Goal: Task Accomplishment & Management: Manage account settings

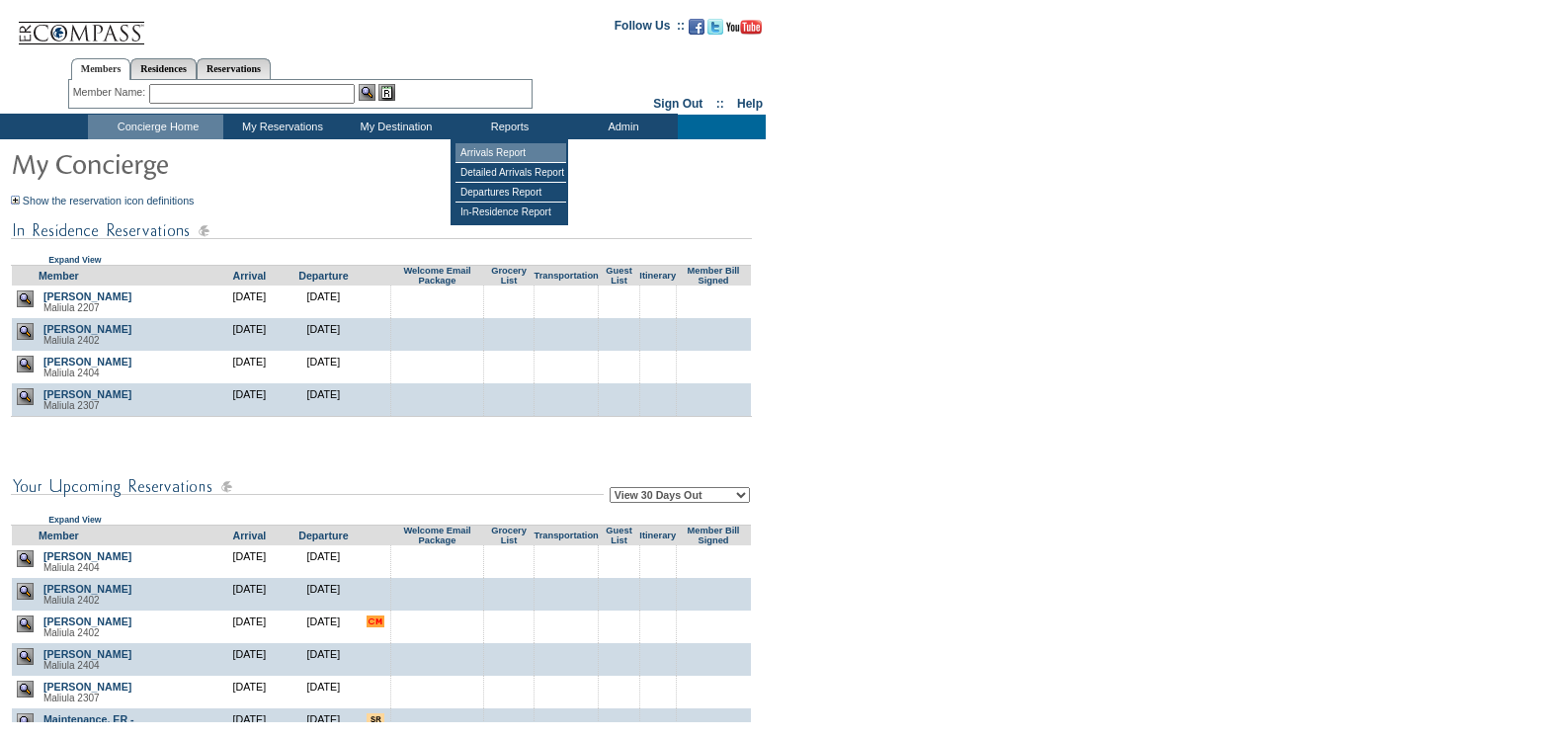
click at [514, 144] on td "Arrivals Report" at bounding box center [511, 153] width 111 height 20
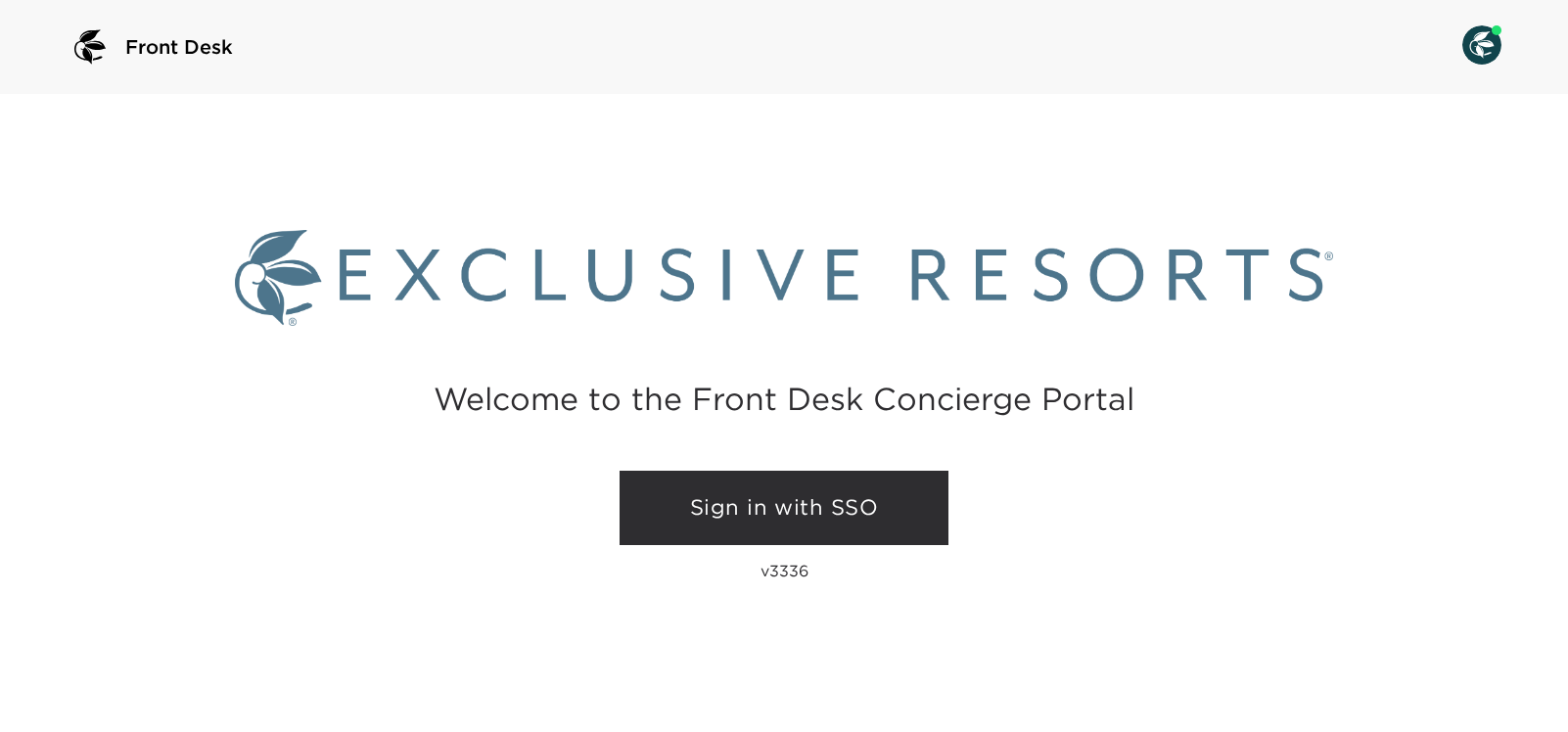
click at [678, 514] on link "Sign in with SSO" at bounding box center [784, 508] width 329 height 75
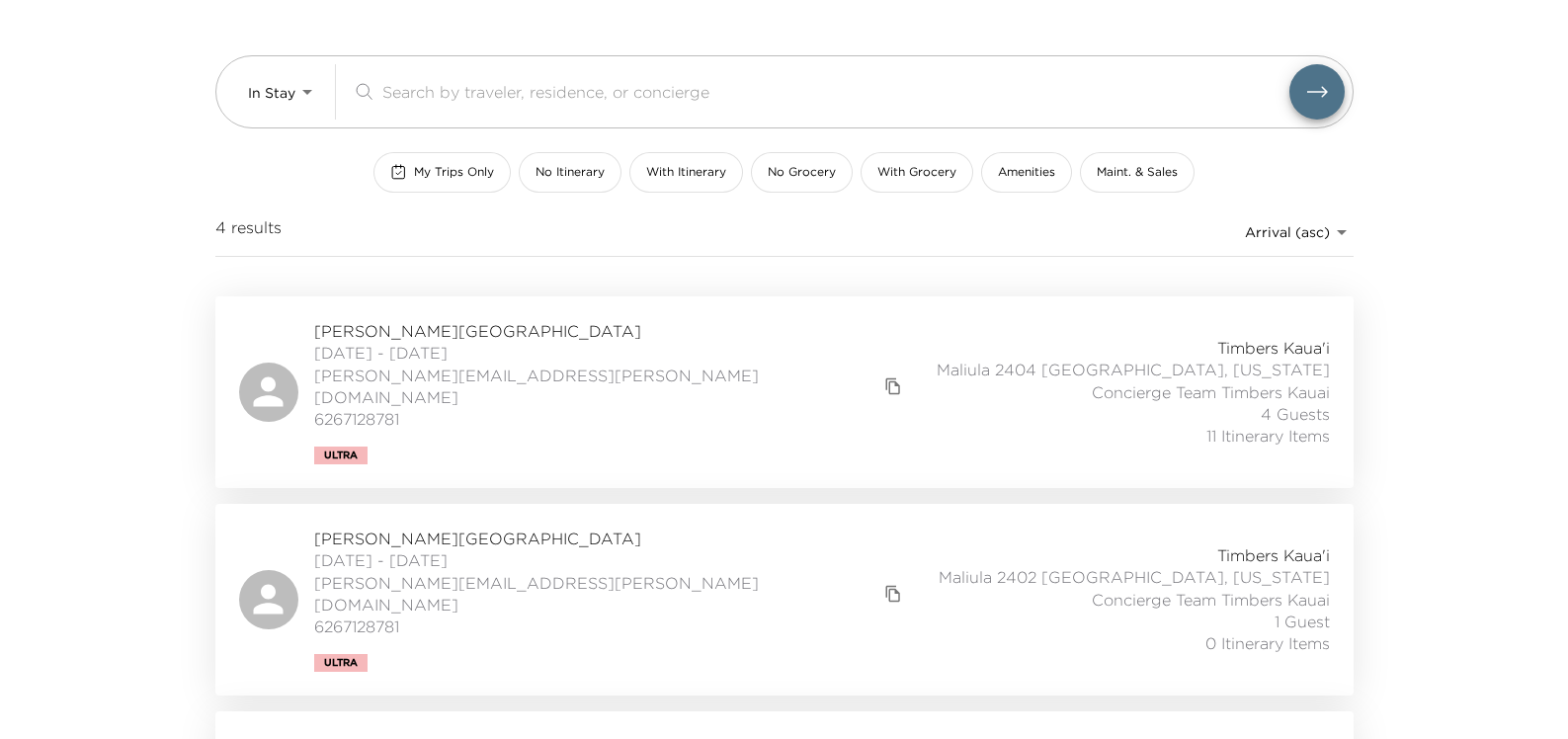
scroll to position [29, 0]
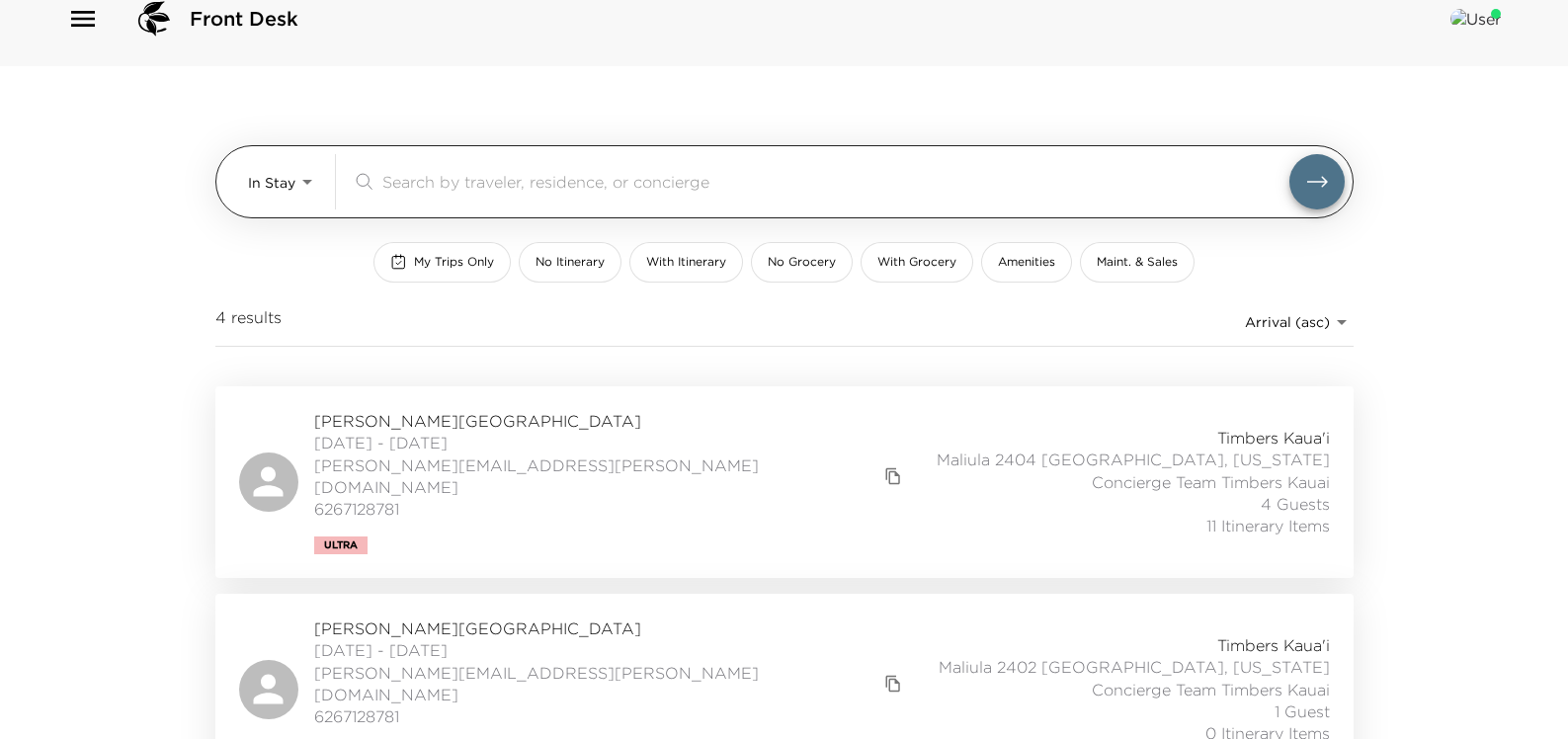
click at [301, 181] on body "Front Desk In Stay In-Stay ​ My Trips Only No Itinerary With Itinerary No Groce…" at bounding box center [784, 340] width 1568 height 739
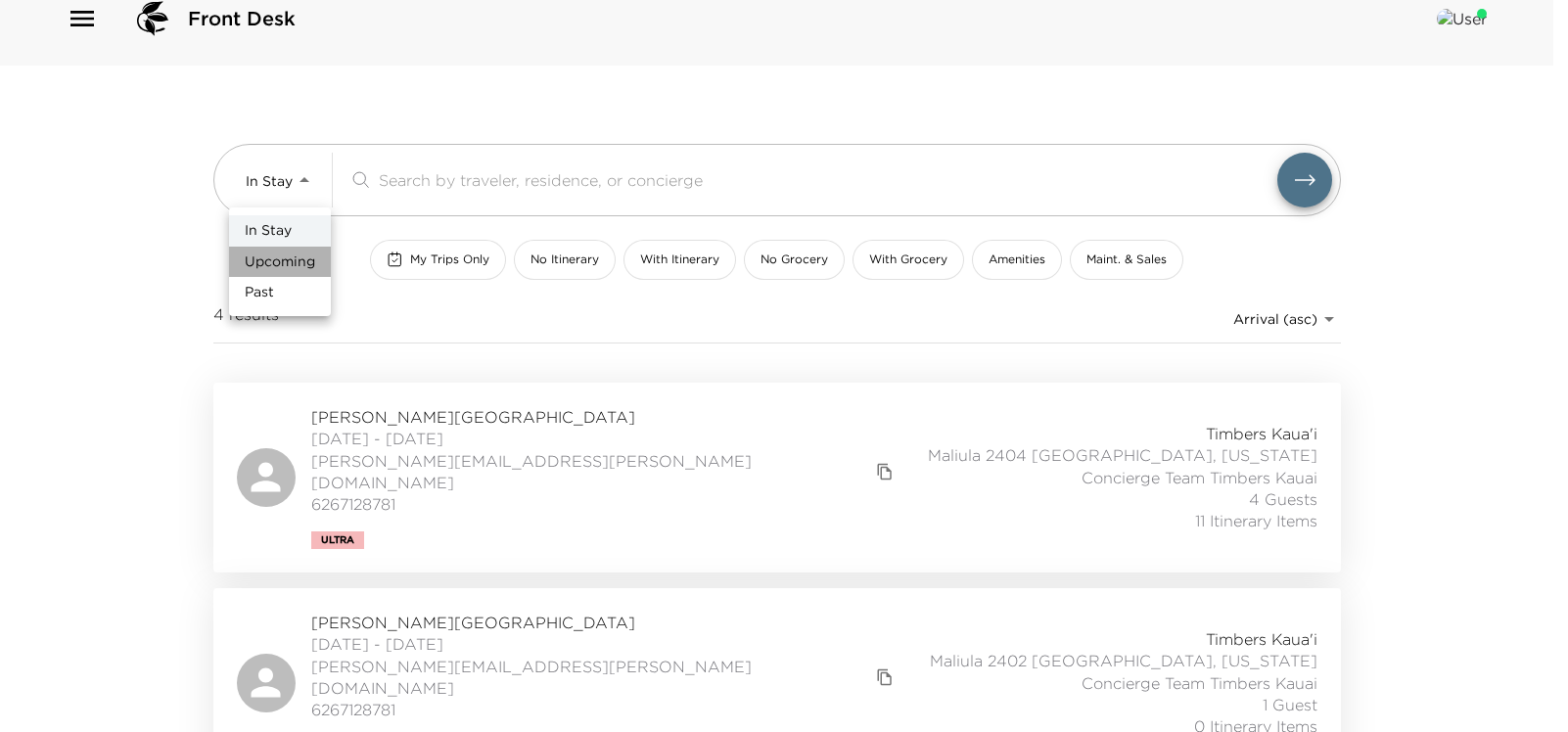
click at [303, 253] on span "Upcoming" at bounding box center [280, 262] width 71 height 20
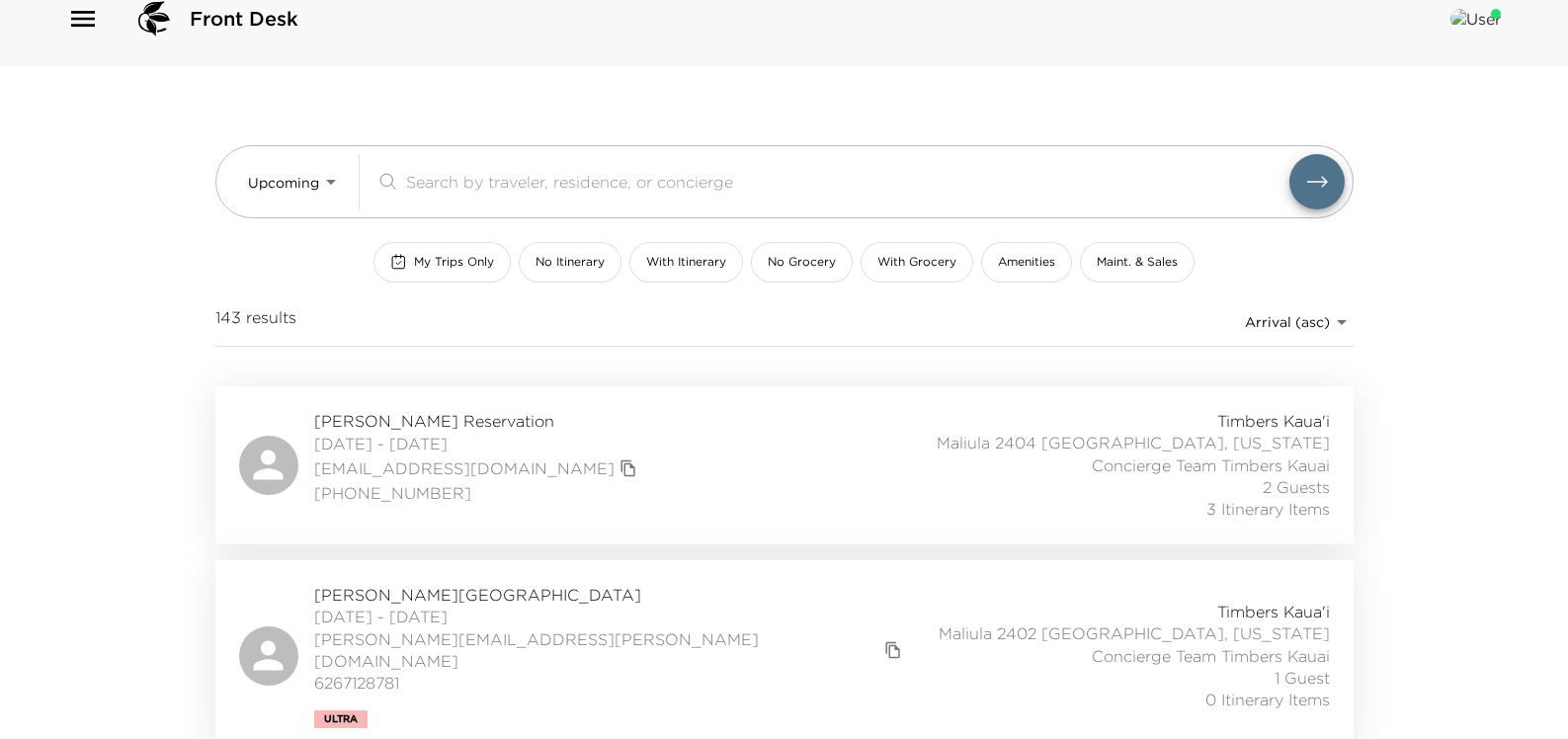
click at [280, 453] on icon at bounding box center [268, 464] width 45 height 45
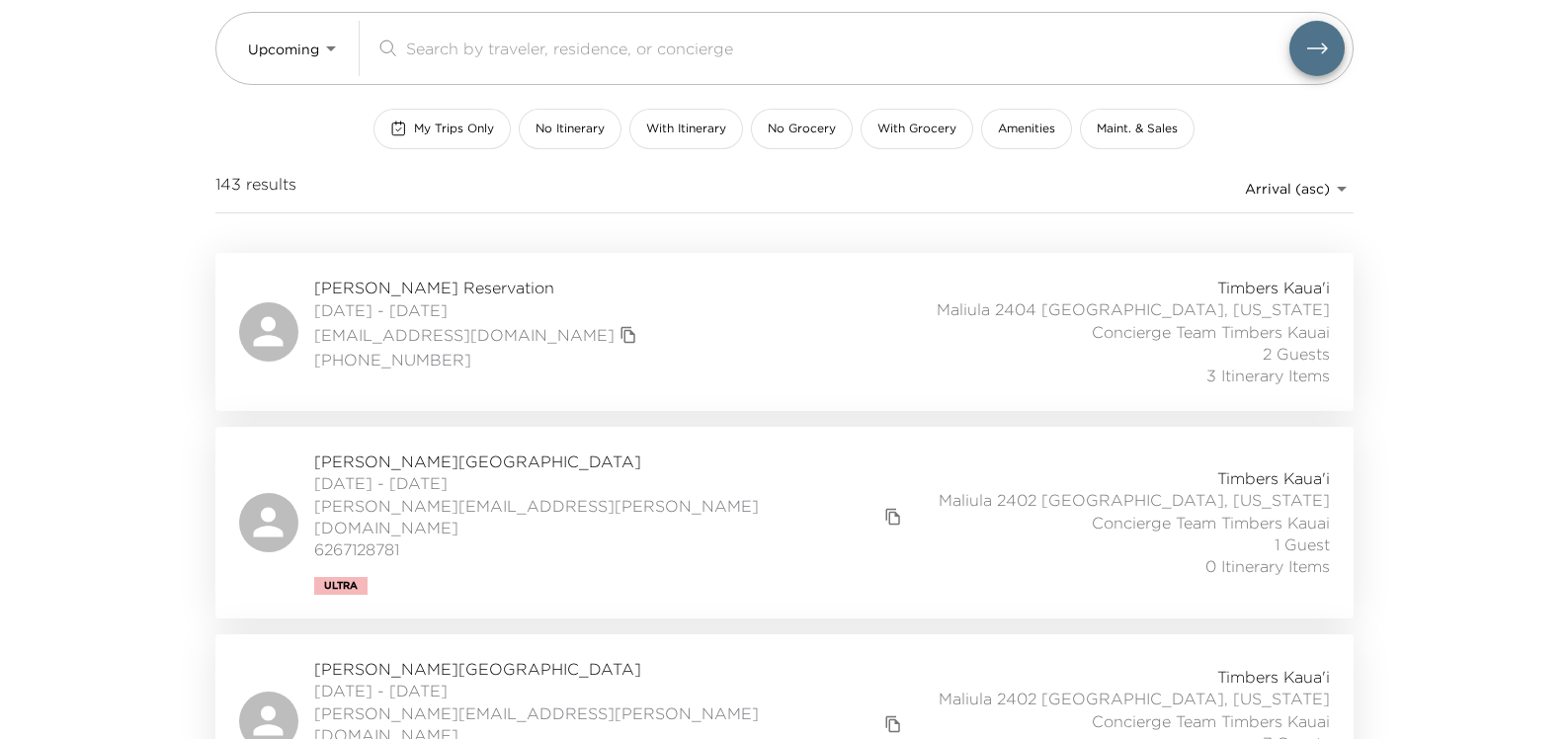
scroll to position [197, 0]
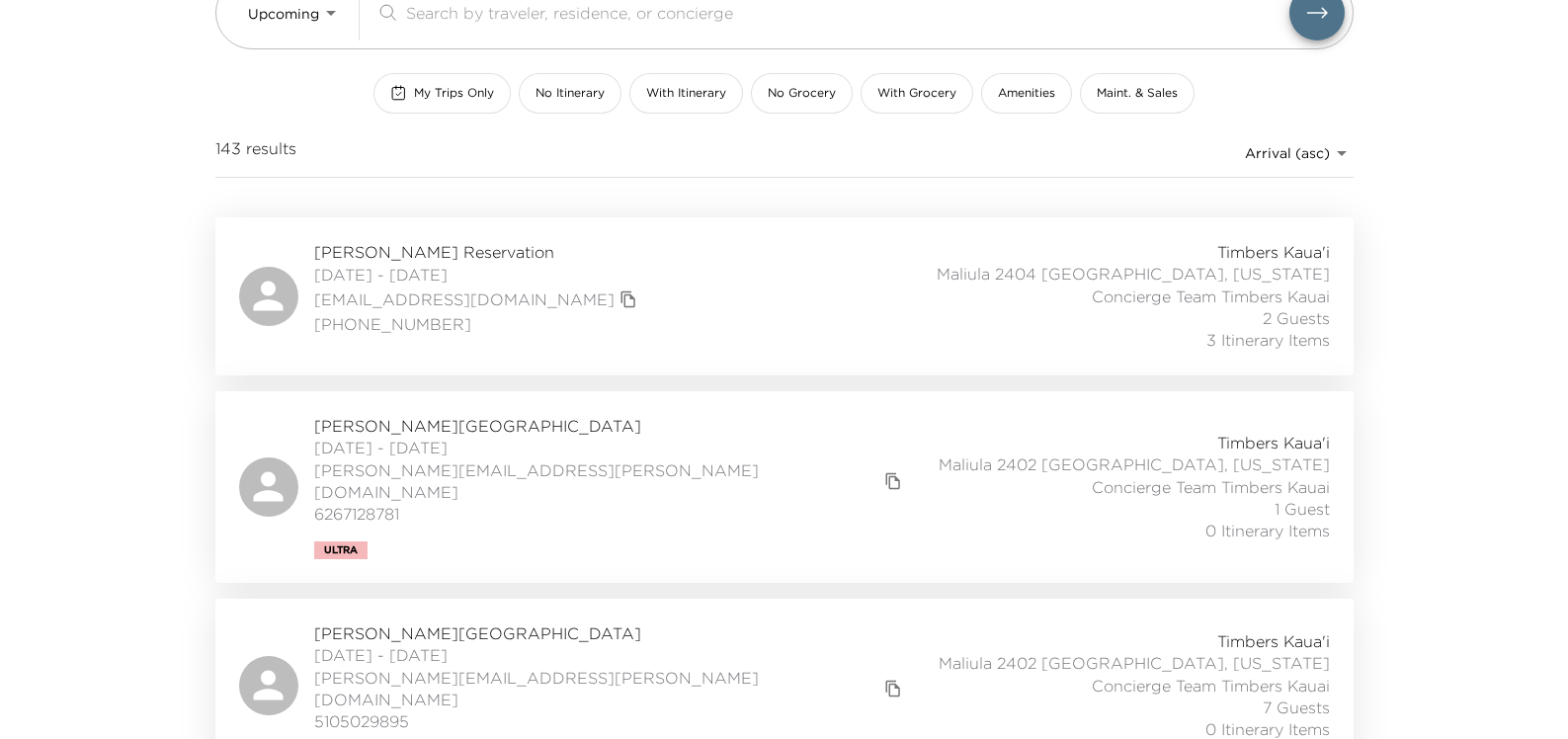
click at [409, 423] on span "[PERSON_NAME][GEOGRAPHIC_DATA]" at bounding box center [611, 426] width 593 height 22
click at [30, 63] on div "Front Desk Upcoming Upcoming ​ My Trips Only No Itinerary With Itinerary No Gro…" at bounding box center [784, 172] width 1568 height 739
click at [283, 292] on icon at bounding box center [268, 296] width 45 height 45
click at [476, 426] on span "[PERSON_NAME][GEOGRAPHIC_DATA]" at bounding box center [611, 426] width 593 height 22
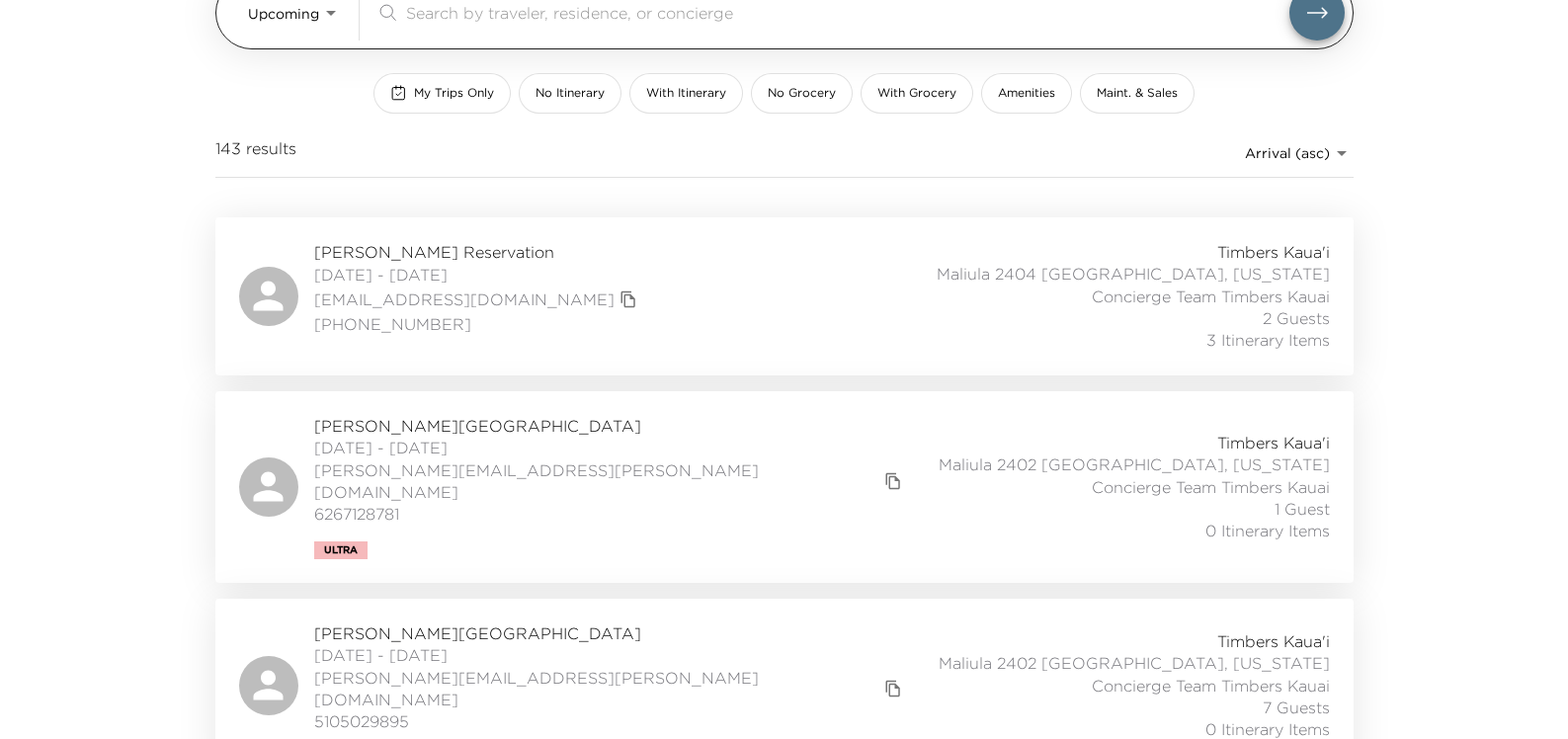
click at [316, 13] on body "Front Desk Upcoming Upcoming ​ My Trips Only No Itinerary With Itinerary No Gro…" at bounding box center [784, 172] width 1568 height 739
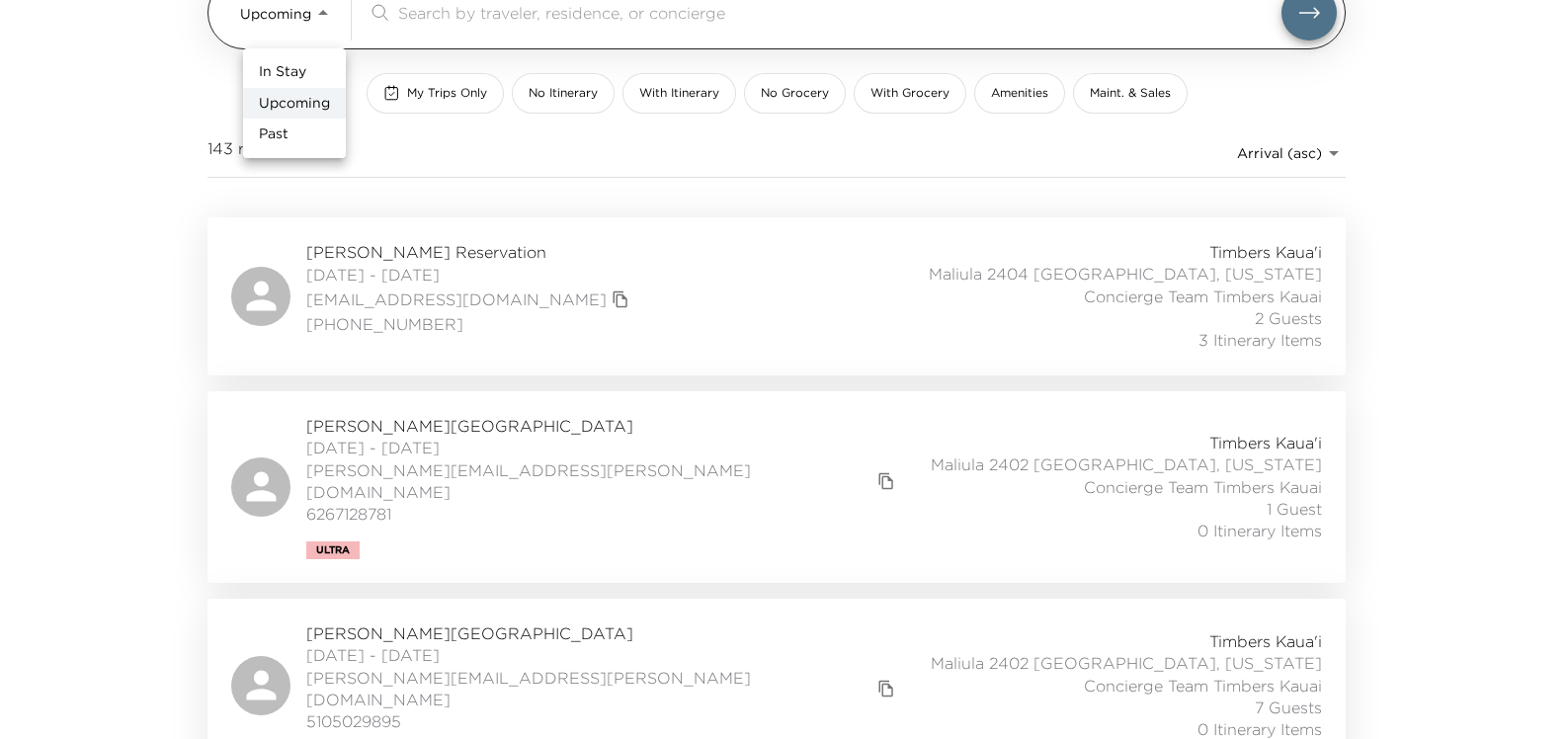
scroll to position [189, 0]
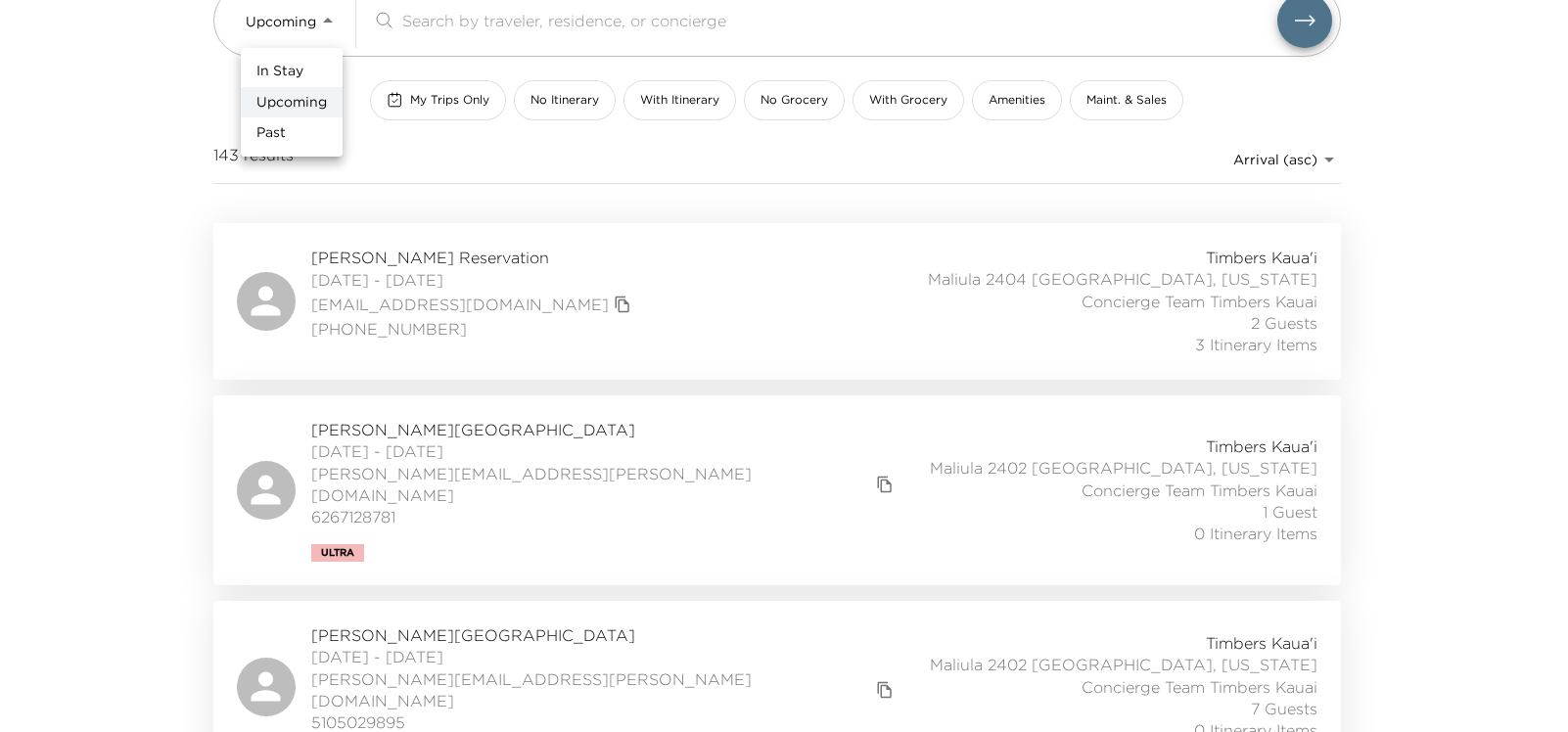
click at [295, 73] on span "In Stay" at bounding box center [280, 72] width 47 height 20
type input "In-Stay"
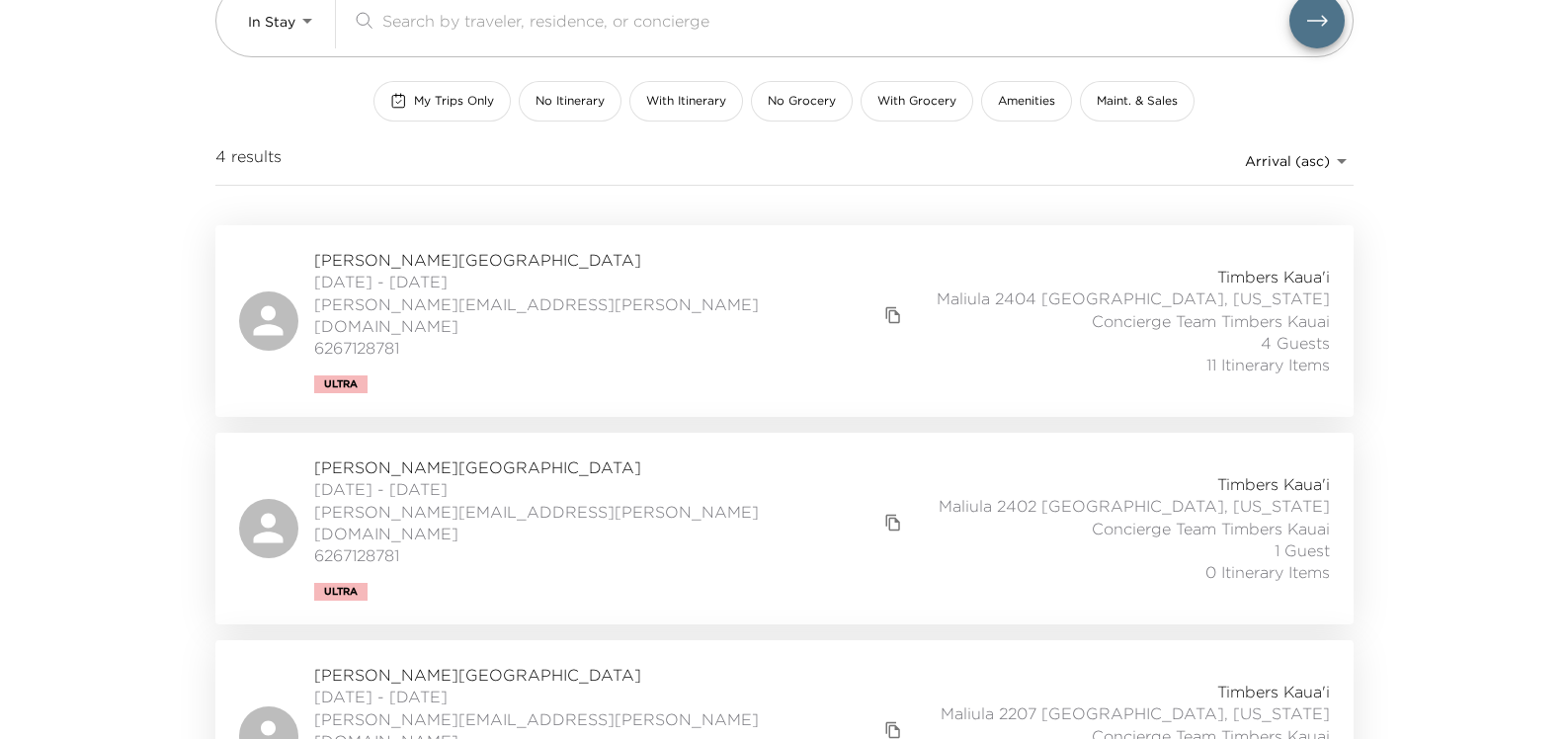
click at [263, 313] on icon at bounding box center [268, 320] width 45 height 45
click at [403, 456] on span "[PERSON_NAME][GEOGRAPHIC_DATA]" at bounding box center [611, 467] width 593 height 22
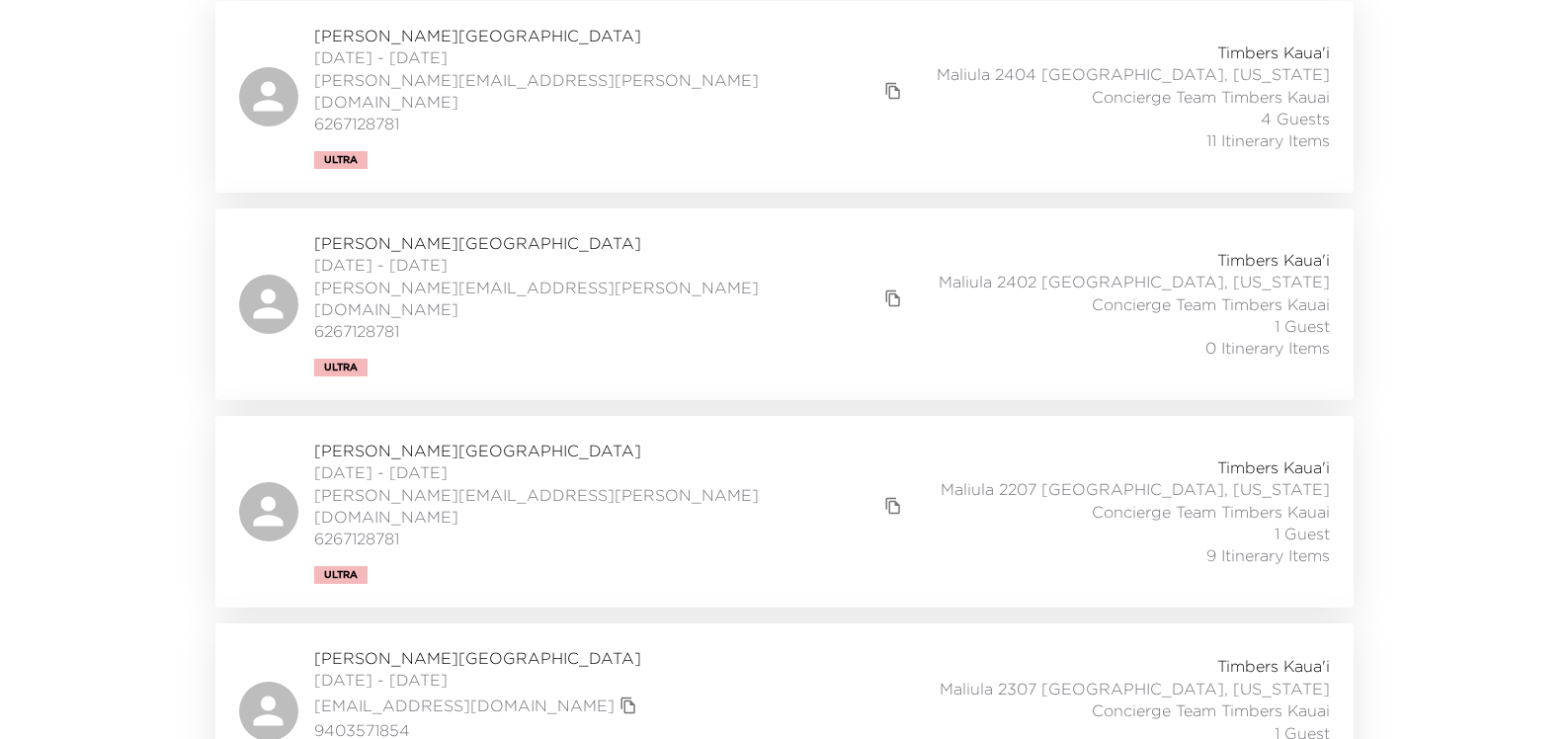
scroll to position [424, 0]
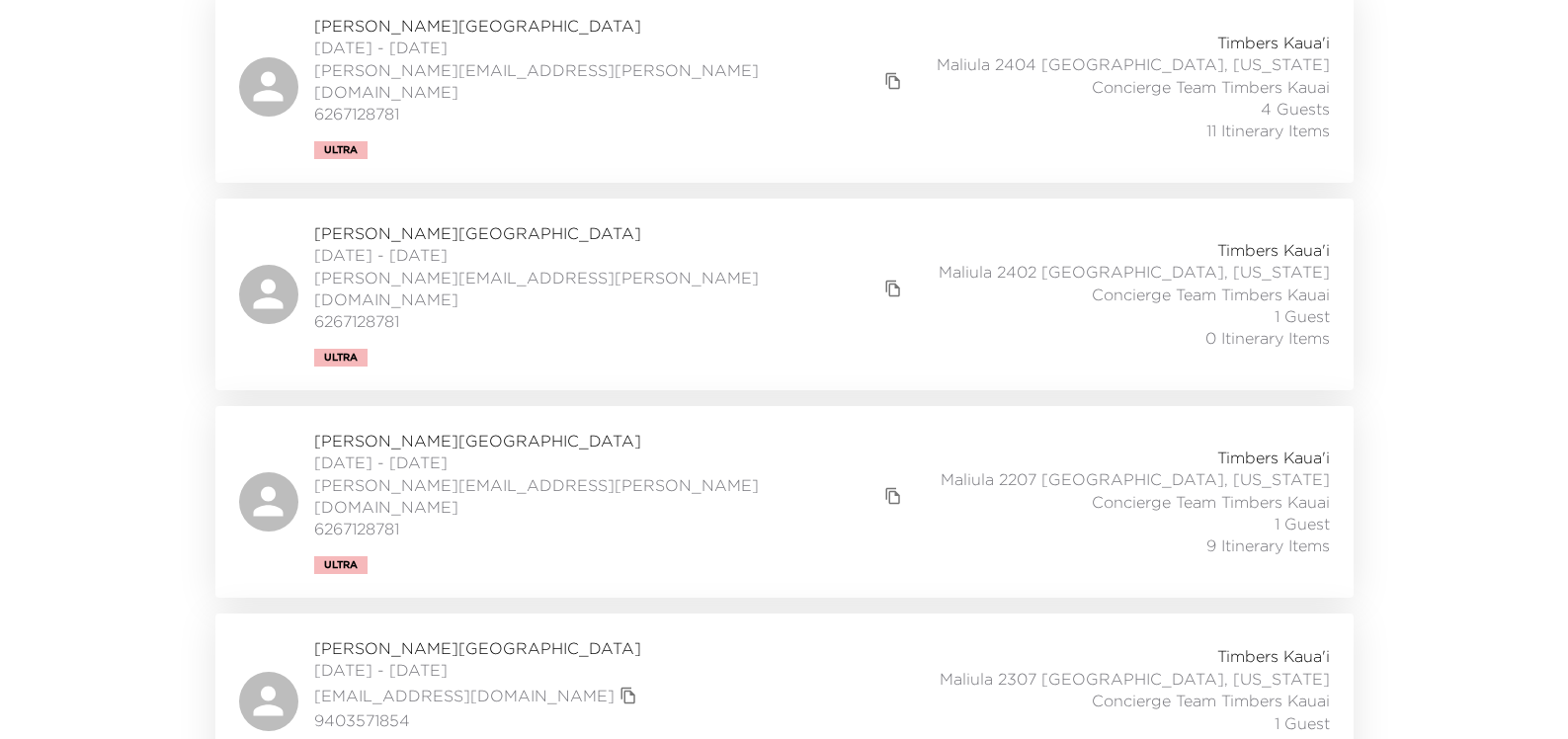
click at [260, 479] on icon at bounding box center [268, 501] width 45 height 45
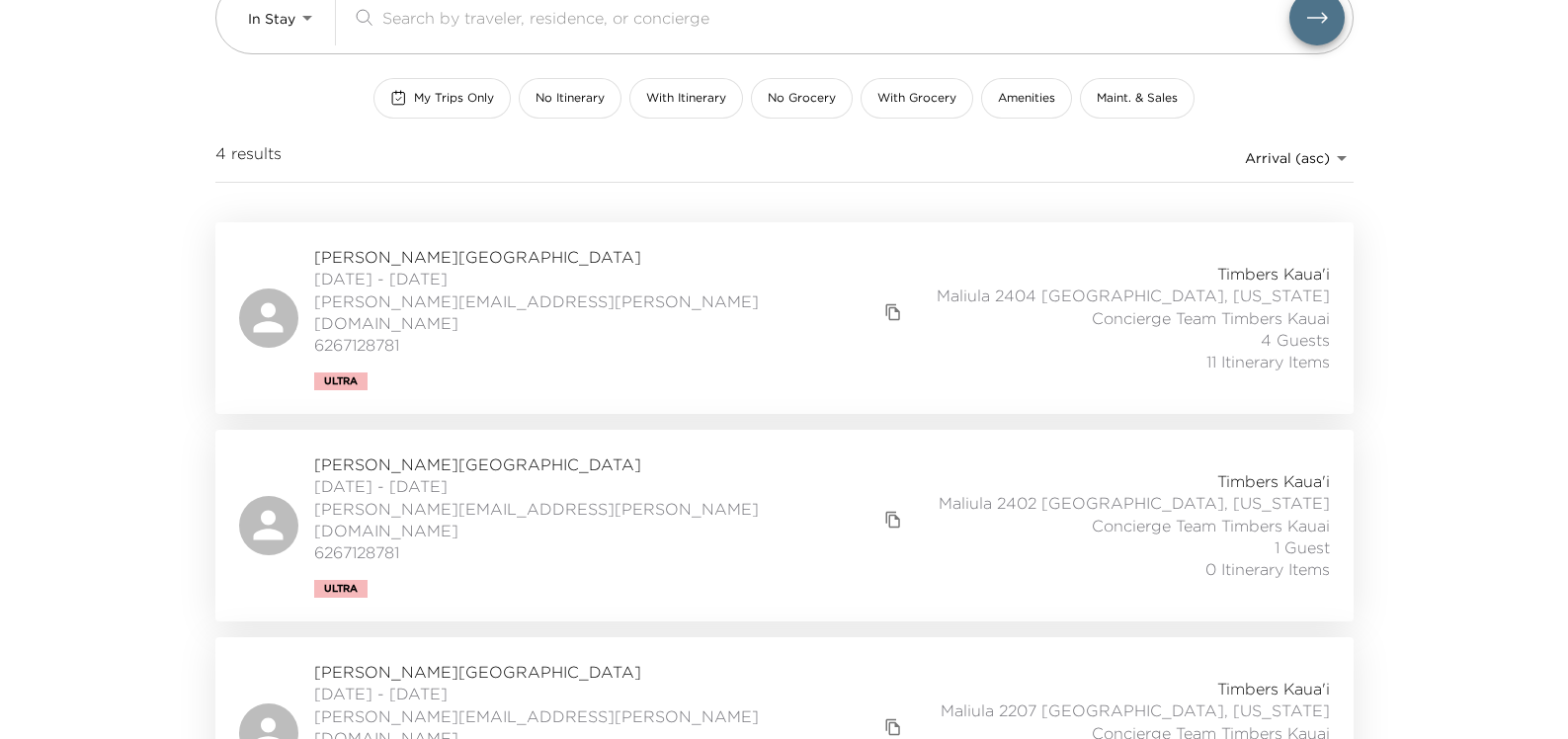
scroll to position [127, 0]
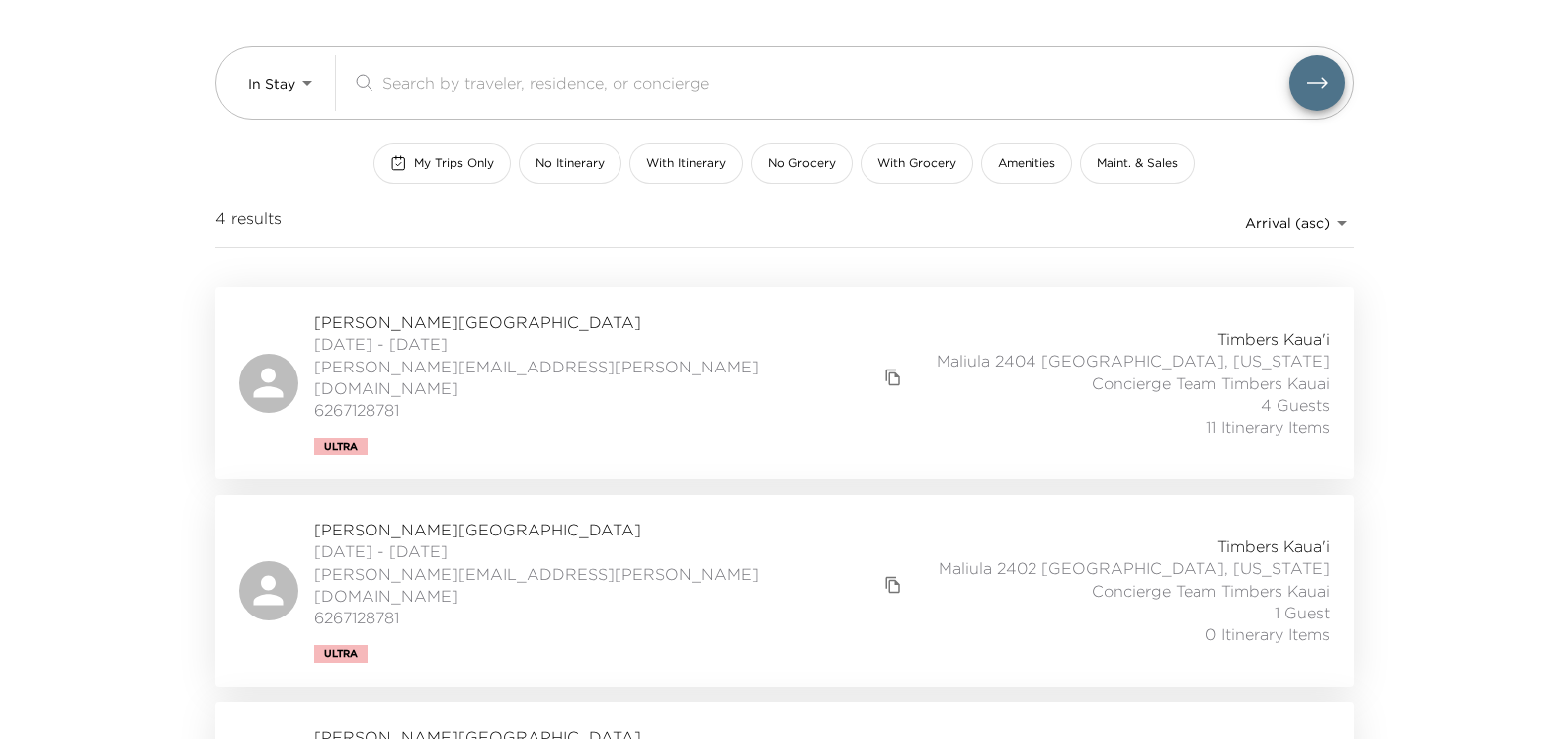
click at [248, 347] on div "[PERSON_NAME][GEOGRAPHIC_DATA] [DATE] - [DATE] [PERSON_NAME][EMAIL_ADDRESS][PER…" at bounding box center [574, 383] width 669 height 144
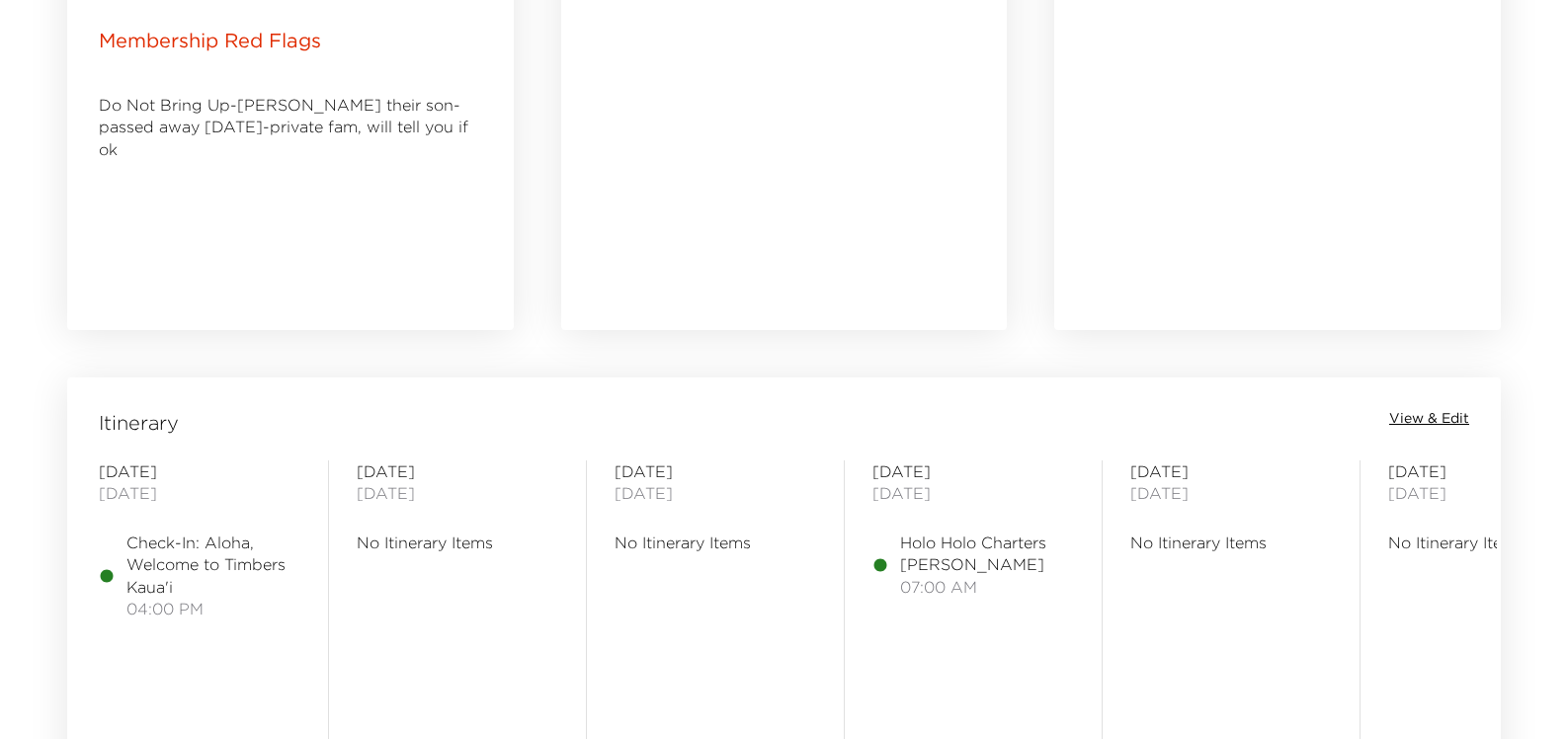
scroll to position [1383, 0]
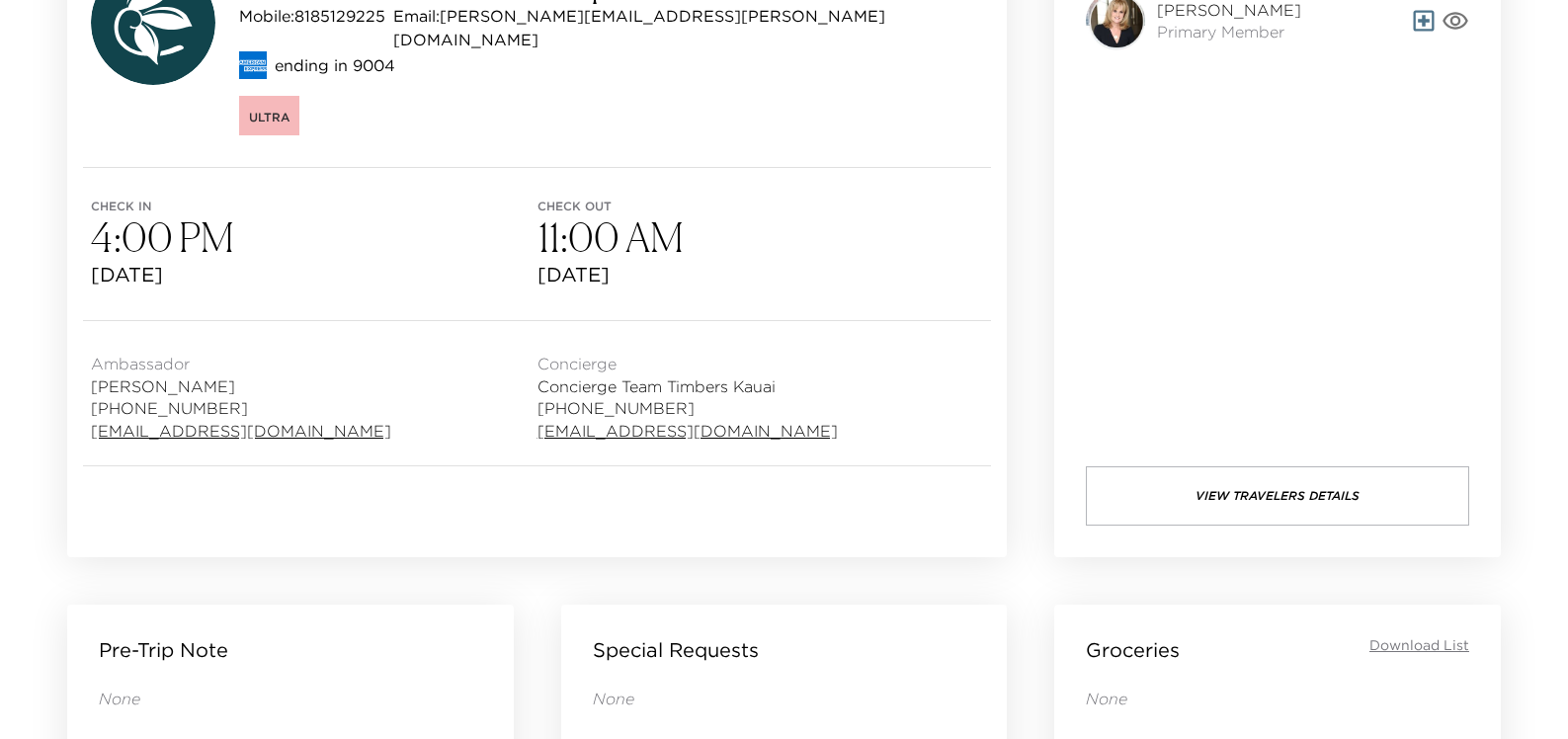
scroll to position [197, 0]
